Goal: Task Accomplishment & Management: Manage account settings

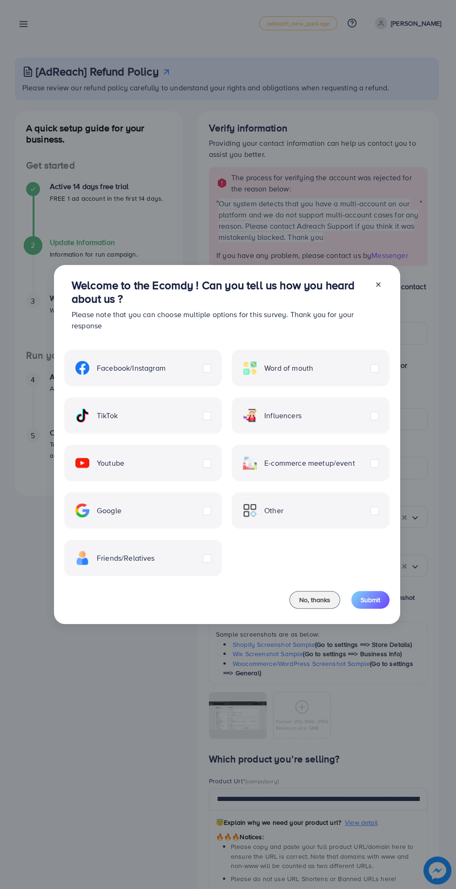
click at [313, 599] on span "No, thanks" at bounding box center [314, 599] width 31 height 9
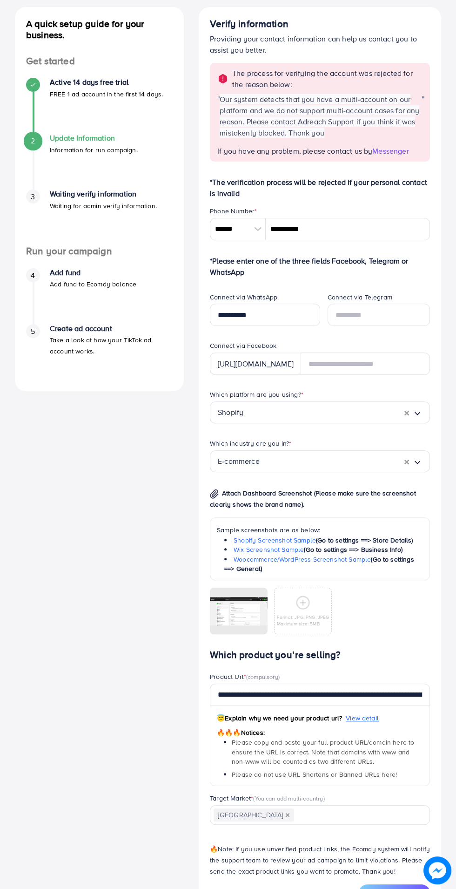
scroll to position [107, 0]
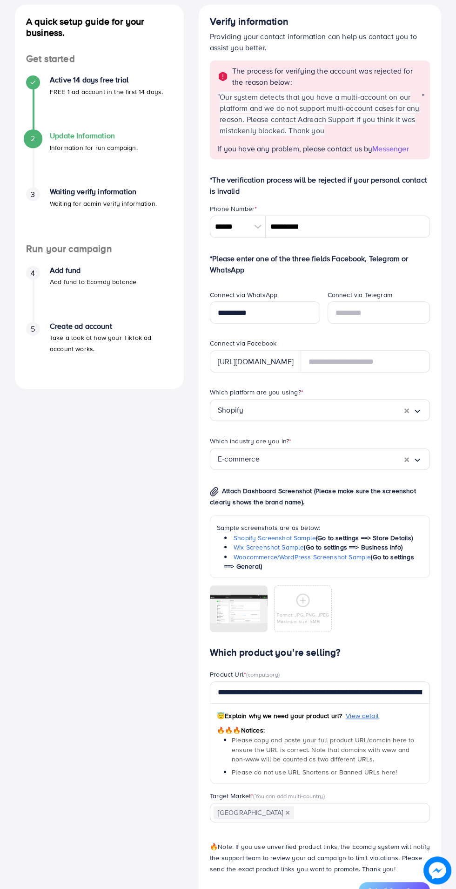
click at [0, 0] on div at bounding box center [0, 0] width 0 height 0
click at [0, 0] on circle at bounding box center [0, 0] width 0 height 0
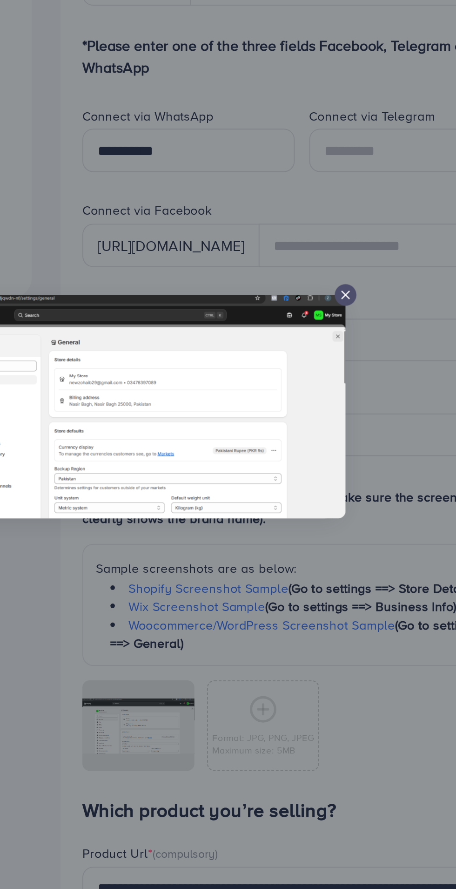
click at [347, 391] on icon at bounding box center [344, 386] width 7 height 7
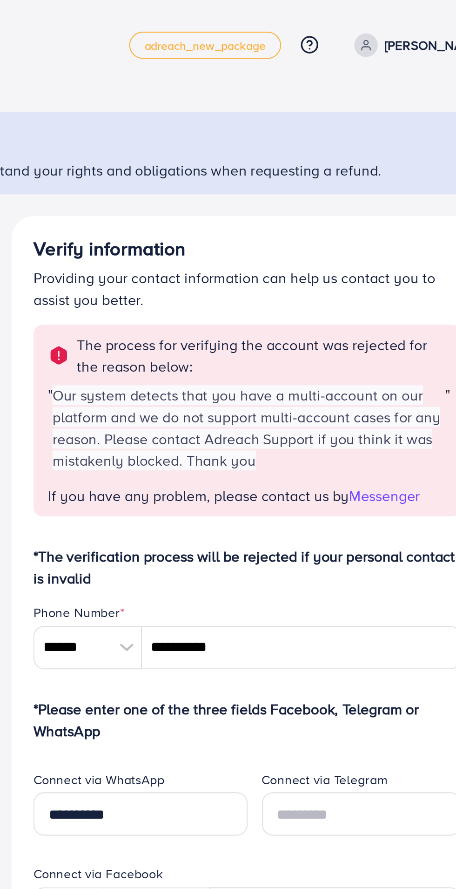
scroll to position [0, 0]
